Goal: Task Accomplishment & Management: Complete application form

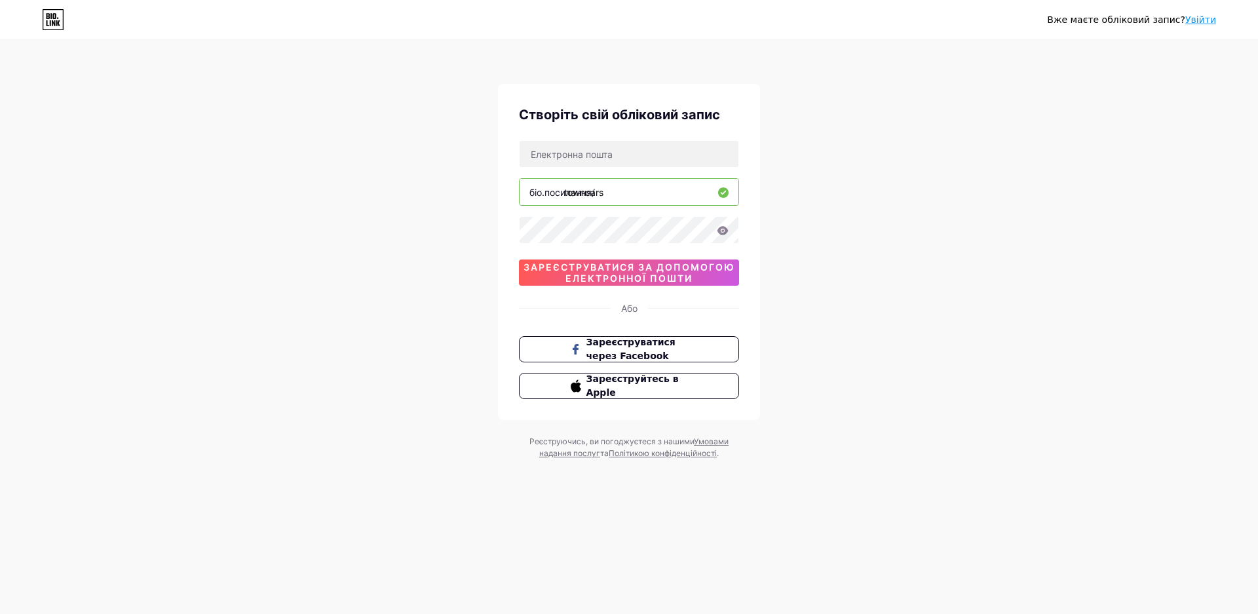
click at [830, 206] on div "Вже маєте обліковий запис? Увійти Створіть свій обліковий запис біо.посилання/ …" at bounding box center [629, 250] width 1258 height 501
click at [617, 181] on input "towncars" at bounding box center [629, 192] width 219 height 26
click at [611, 154] on input "text" at bounding box center [629, 154] width 219 height 26
type input "[DOMAIN_NAME][EMAIL_ADDRESS][DOMAIN_NAME]"
click at [880, 242] on div "Вже маєте обліковий запис? Увійти Створіть свій обліковий запис [DOMAIN_NAME][E…" at bounding box center [629, 250] width 1258 height 501
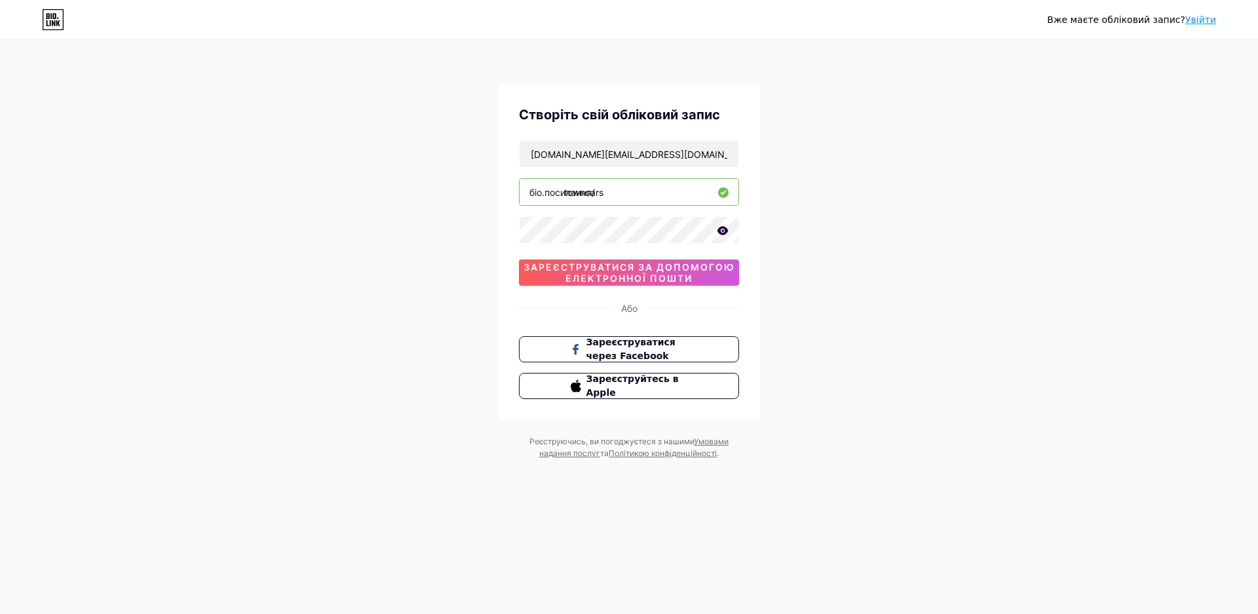
click at [724, 232] on icon at bounding box center [723, 230] width 12 height 9
click at [808, 228] on div "Вже маєте обліковий запис? Увійти Створіть свій обліковий запис [DOMAIN_NAME][E…" at bounding box center [629, 250] width 1258 height 501
click at [646, 269] on font "зареєструватися за допомогою електронної пошти" at bounding box center [629, 273] width 211 height 22
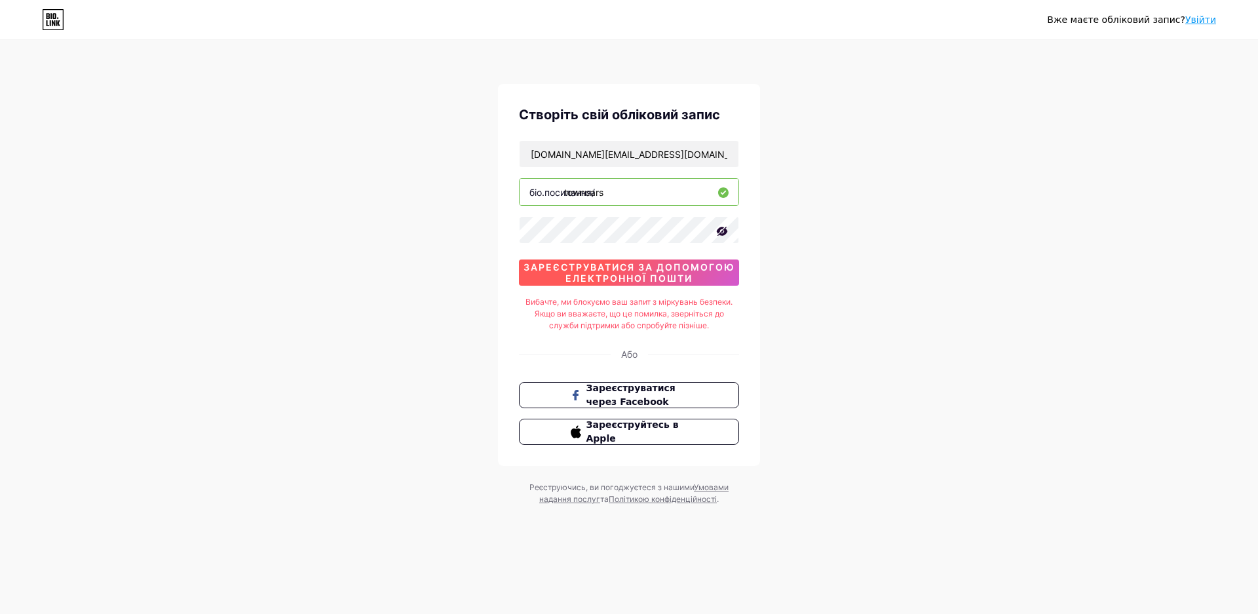
click at [559, 282] on span "зареєструватися за допомогою електронної пошти" at bounding box center [629, 273] width 220 height 22
click at [315, 83] on div "Вже маєте обліковий запис? Увійти Створіть свій обліковий запис [DOMAIN_NAME][E…" at bounding box center [629, 273] width 1258 height 547
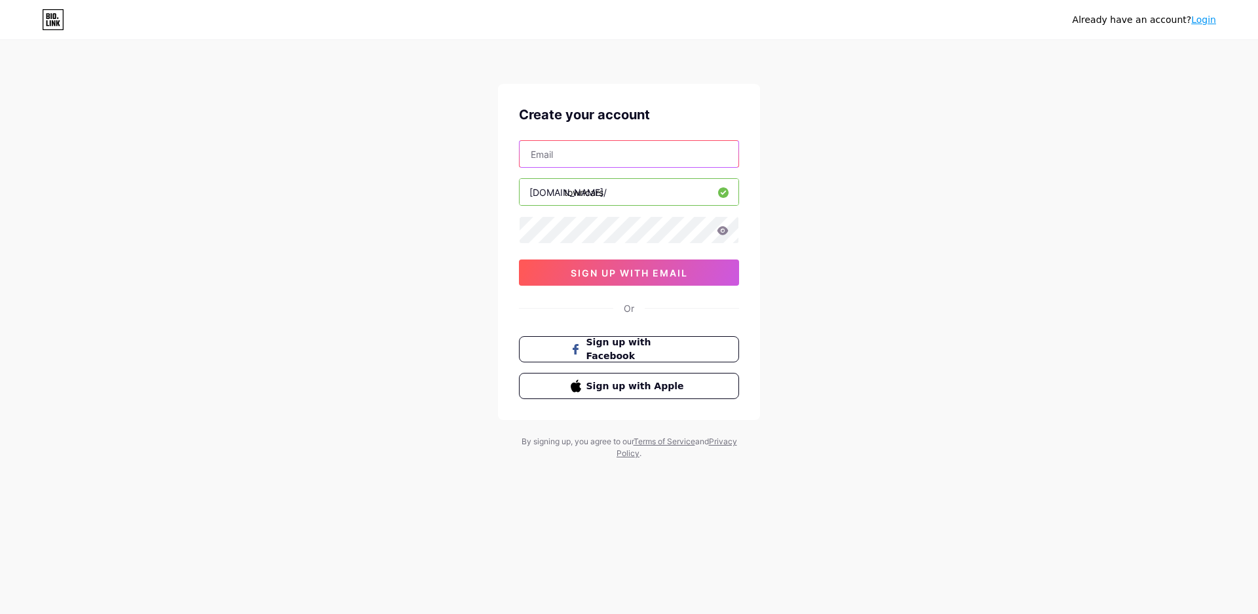
click at [598, 155] on input "text" at bounding box center [629, 154] width 219 height 26
type input "[DOMAIN_NAME][EMAIL_ADDRESS][DOMAIN_NAME]"
click at [724, 231] on icon at bounding box center [723, 230] width 12 height 9
click at [708, 272] on button "sign up with email" at bounding box center [629, 273] width 220 height 26
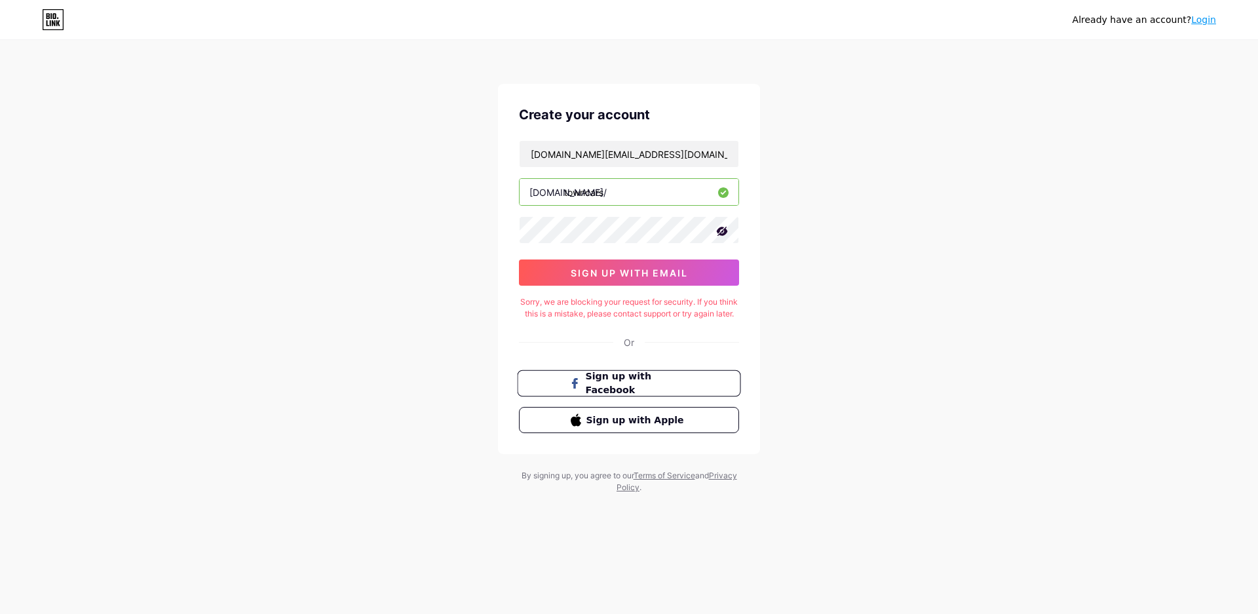
click at [718, 397] on button "Sign up with Facebook" at bounding box center [628, 383] width 223 height 27
